Goal: Find specific page/section: Find specific page/section

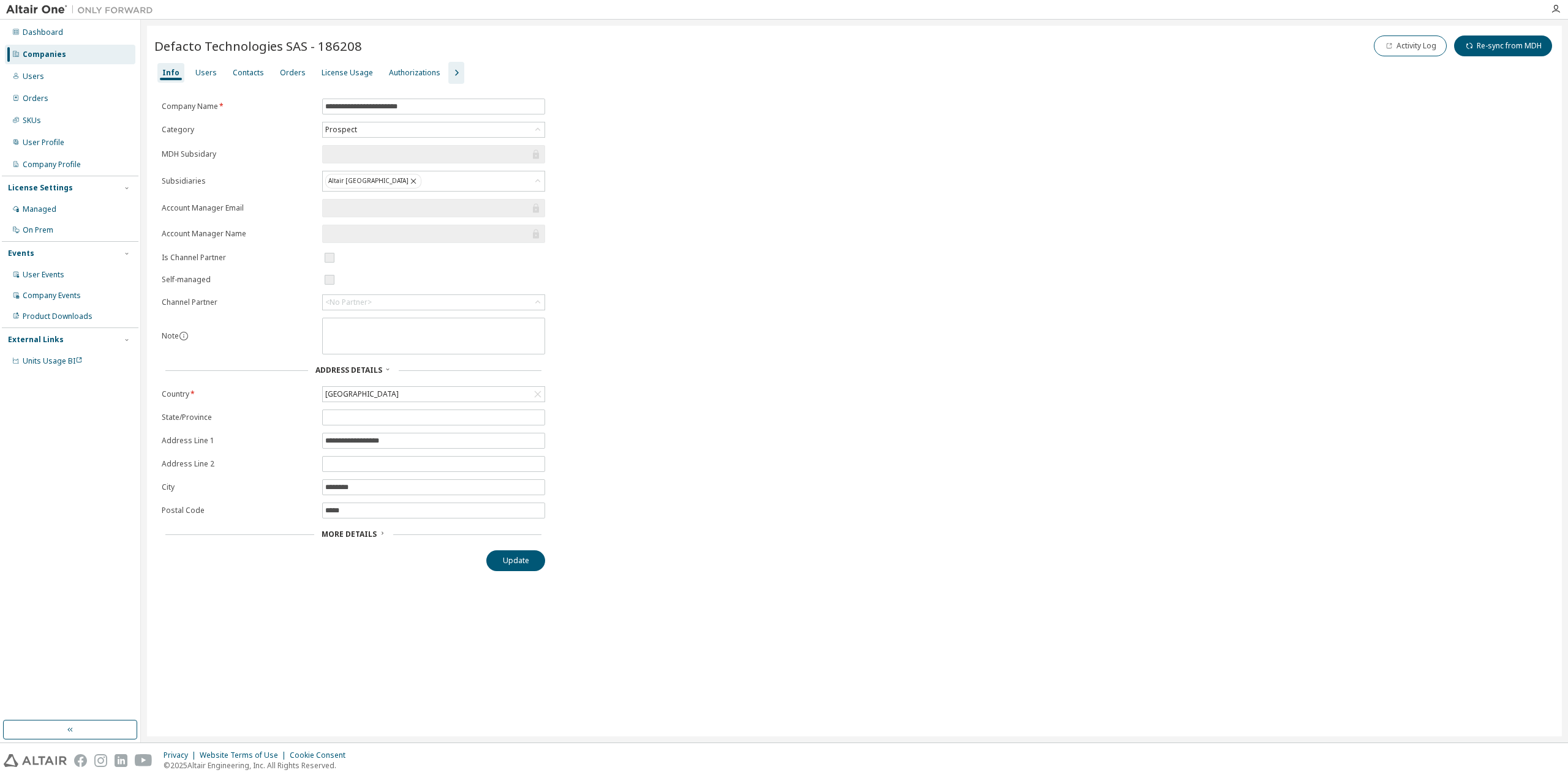
click at [45, 51] on div "Companies" at bounding box center [45, 54] width 44 height 10
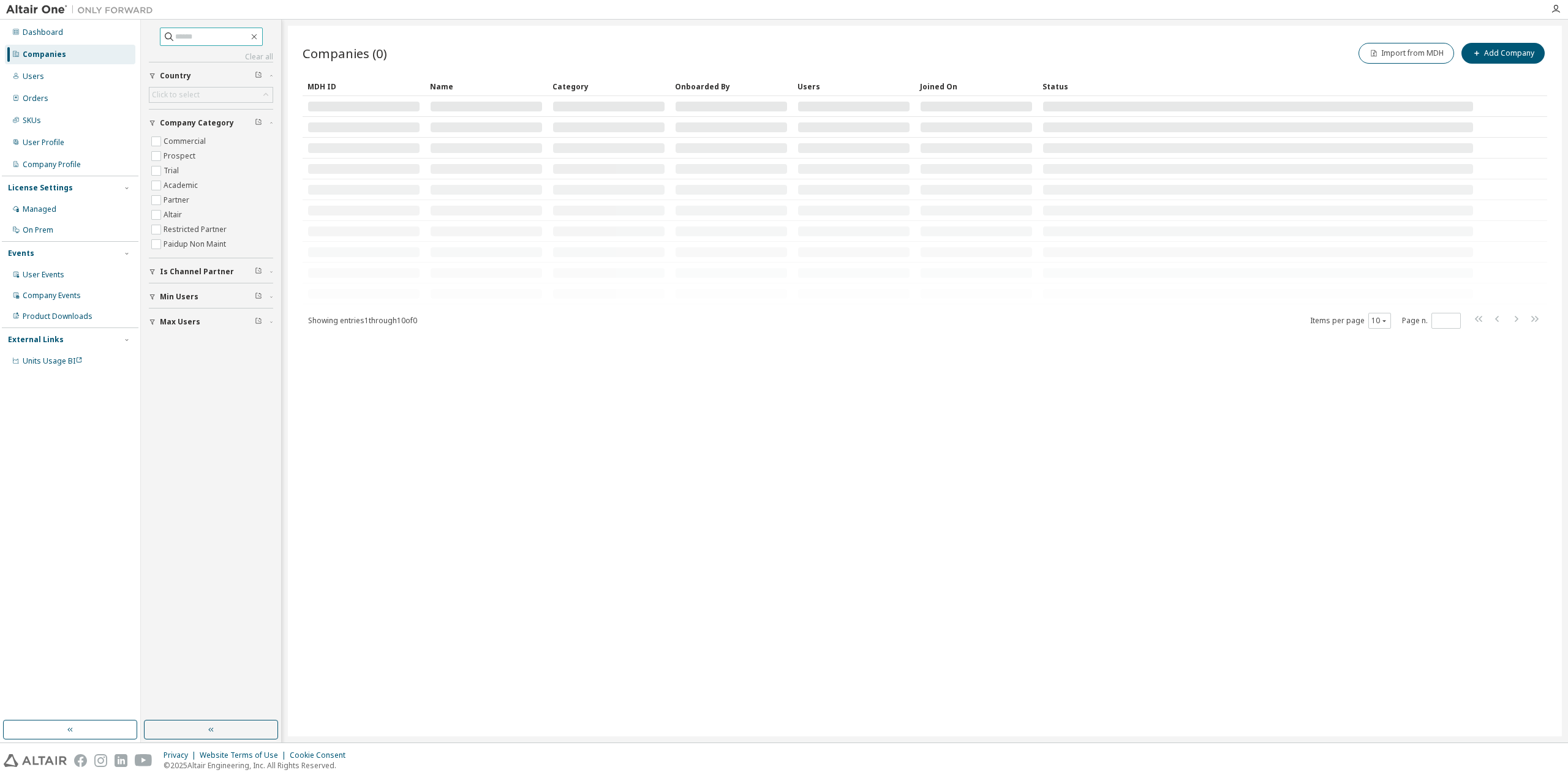
click at [193, 38] on input "text" at bounding box center [211, 37] width 73 height 12
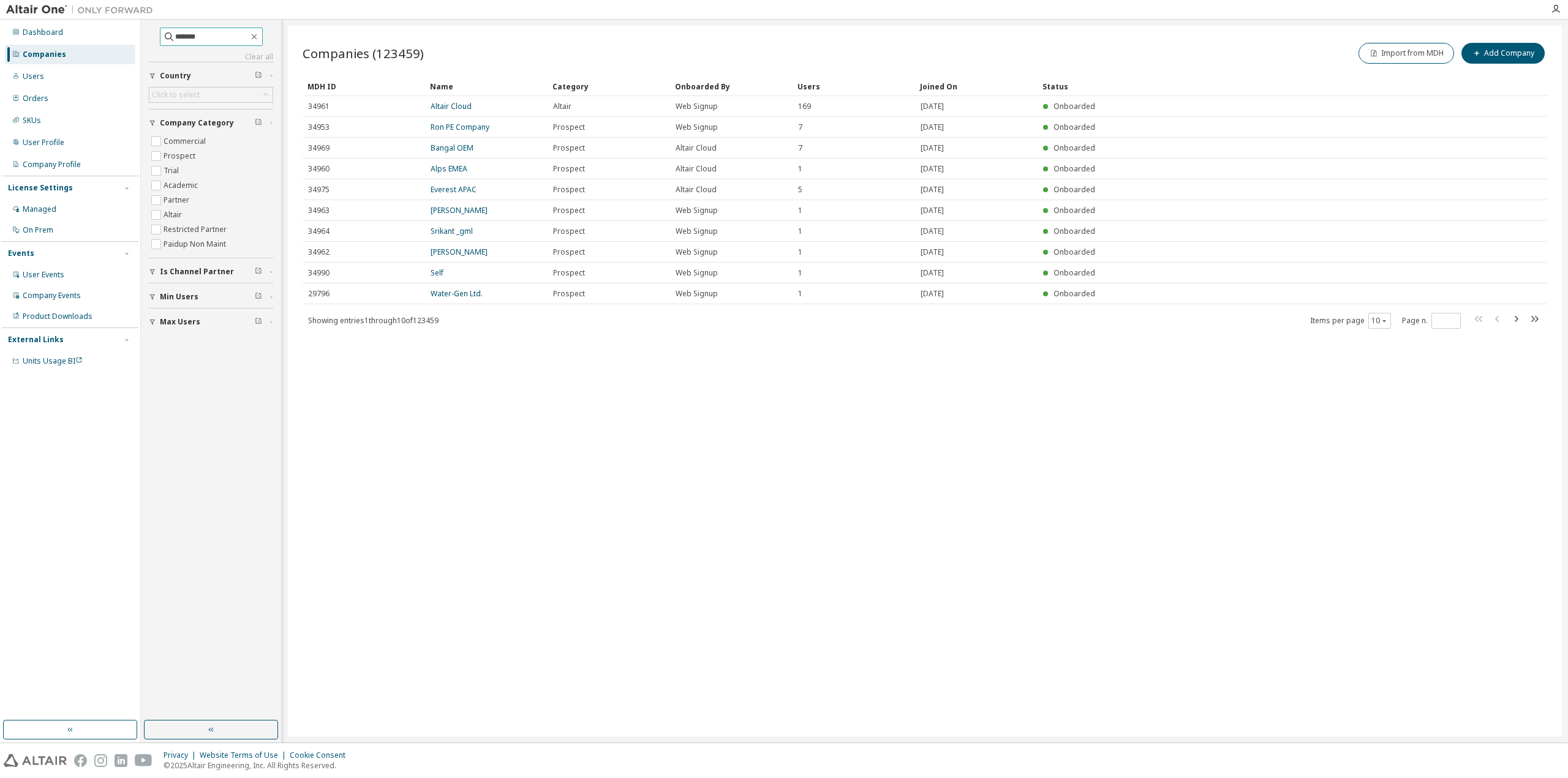
type input "*******"
